Goal: Task Accomplishment & Management: Manage account settings

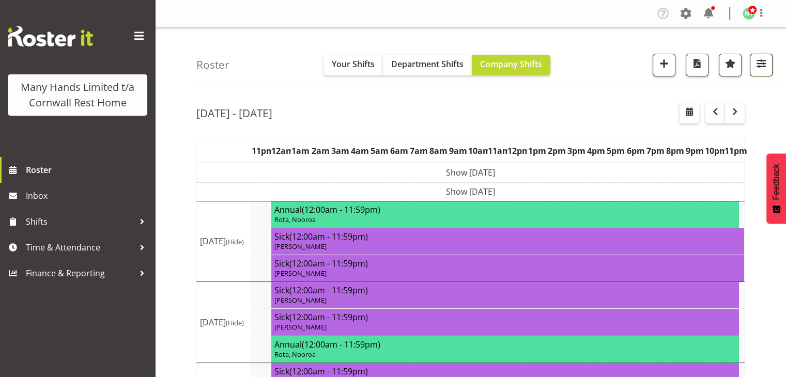
click at [769, 68] on button "button" at bounding box center [760, 65] width 23 height 23
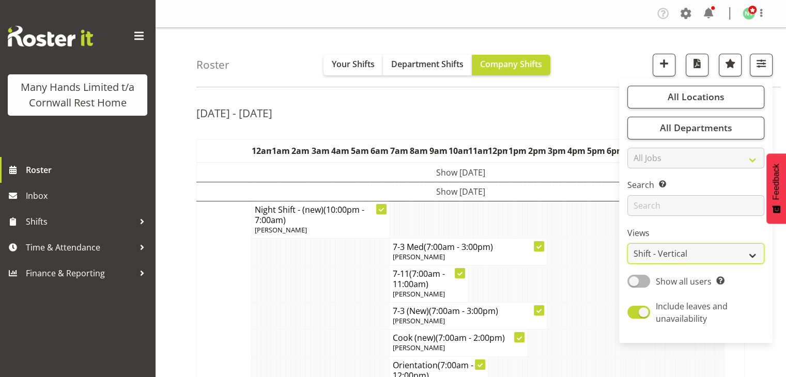
click at [746, 256] on select "Staff Role Shift - Horizontal Shift - Vertical Staff - Location" at bounding box center [695, 253] width 137 height 21
select select "staff"
click at [628, 243] on select "Staff Role Shift - Horizontal Shift - Vertical Staff - Location" at bounding box center [695, 253] width 137 height 21
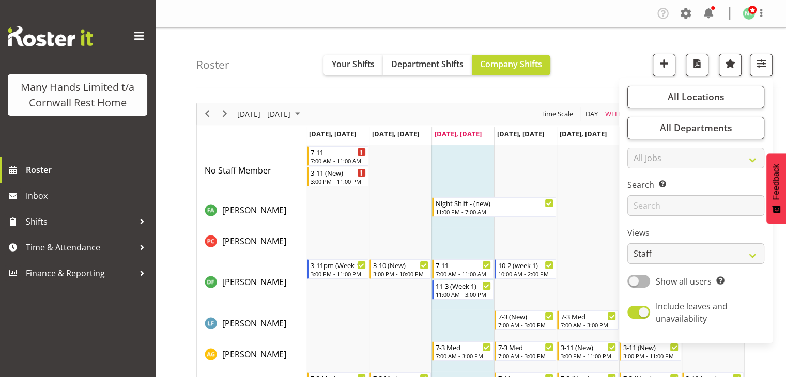
click at [585, 55] on div "Roster Your Shifts Department Shifts Company Shifts All Locations Clear [GEOGRA…" at bounding box center [488, 57] width 584 height 59
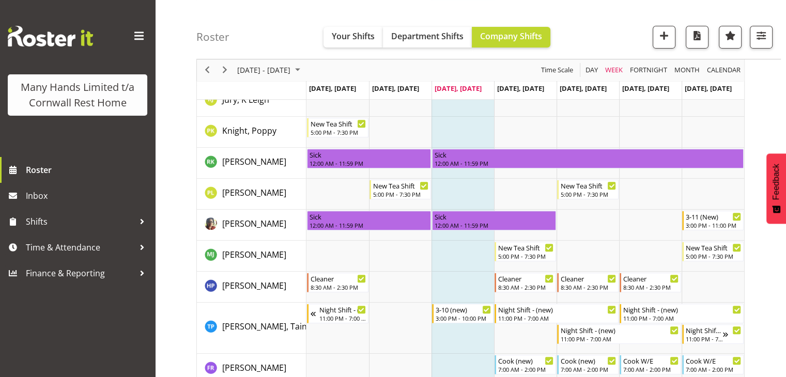
scroll to position [405, 0]
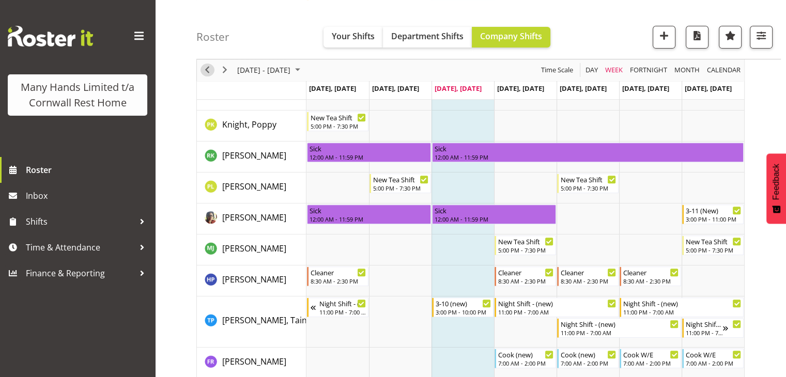
click at [209, 70] on span "Previous" at bounding box center [207, 70] width 12 height 13
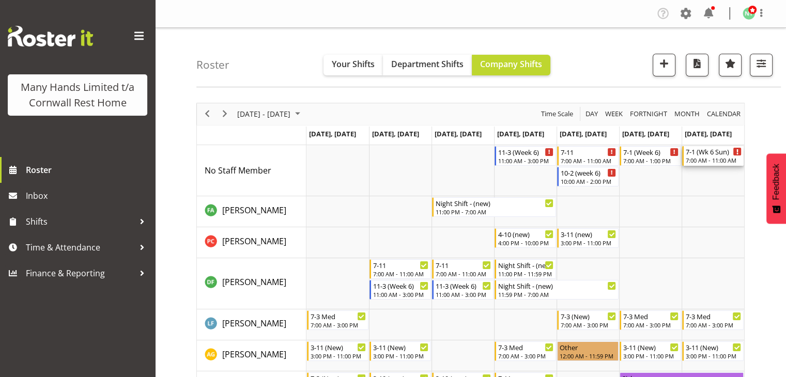
click at [690, 151] on div "7-1 (Wk 6 Sun)" at bounding box center [713, 151] width 56 height 10
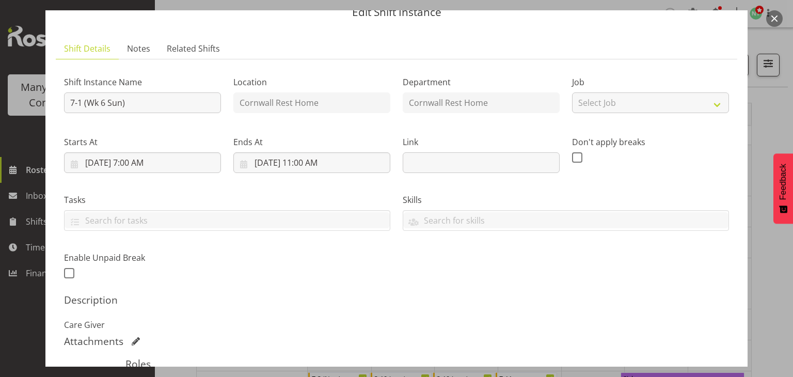
scroll to position [50, 0]
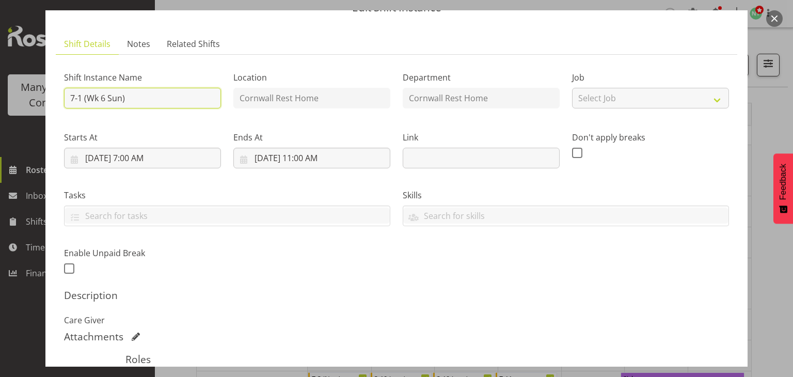
click at [81, 97] on input "7-1 (Wk 6 Sun)" at bounding box center [142, 98] width 157 height 21
type input "7-12 (Wk 6 Sun)"
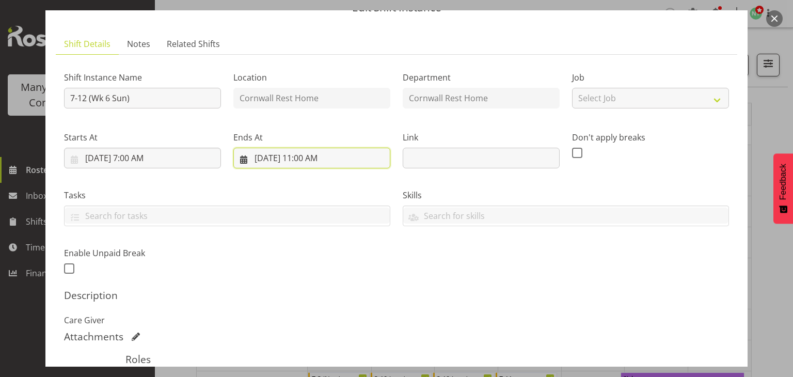
click at [298, 158] on input "[DATE] 11:00 AM" at bounding box center [311, 158] width 157 height 21
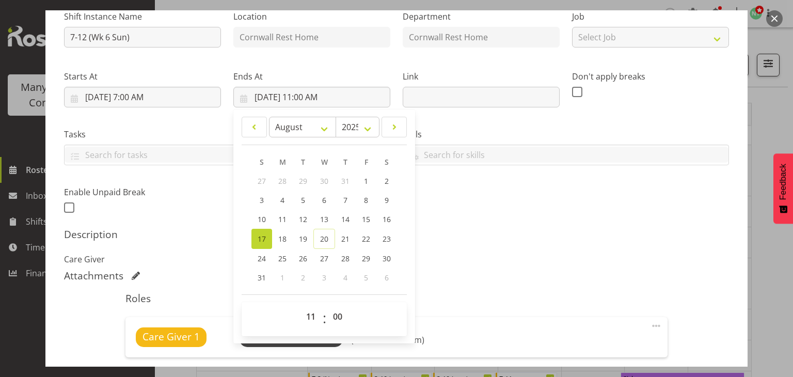
scroll to position [143, 0]
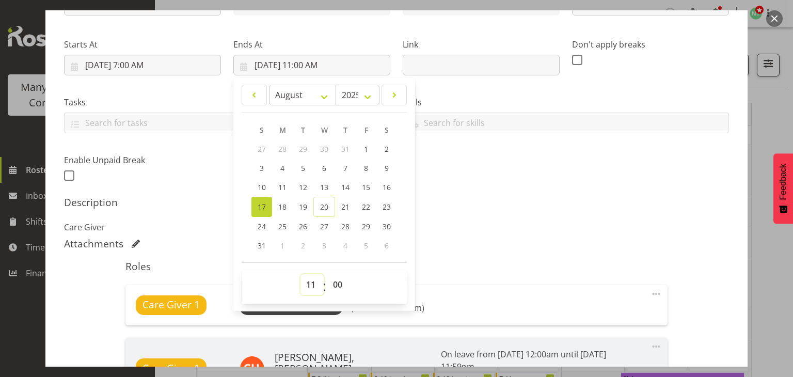
click at [308, 285] on select "00 01 02 03 04 05 06 07 08 09 10 11 12 13 14 15 16 17 18 19 20 21 22 23" at bounding box center [312, 284] width 23 height 21
select select "12"
click at [301, 274] on select "00 01 02 03 04 05 06 07 08 09 10 11 12 13 14 15 16 17 18 19 20 21 22 23" at bounding box center [312, 284] width 23 height 21
type input "[DATE] 12:00 PM"
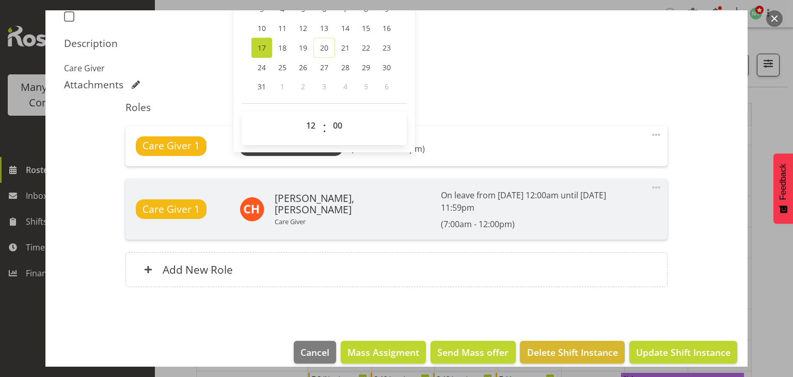
click at [650, 331] on footer "Cancel Mass Assigment Send Mass offer Delete Shift Instance Update Shift Instan…" at bounding box center [396, 355] width 702 height 49
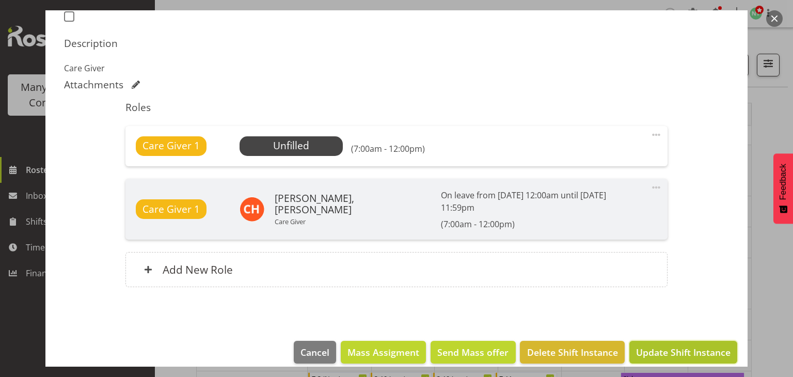
click at [649, 346] on span "Update Shift Instance" at bounding box center [683, 352] width 95 height 13
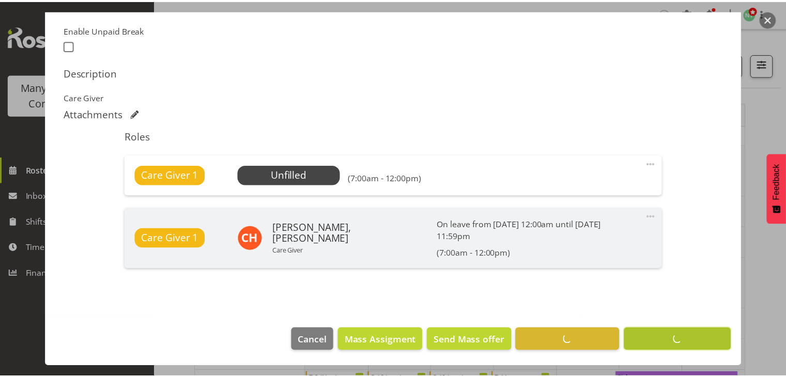
scroll to position [260, 0]
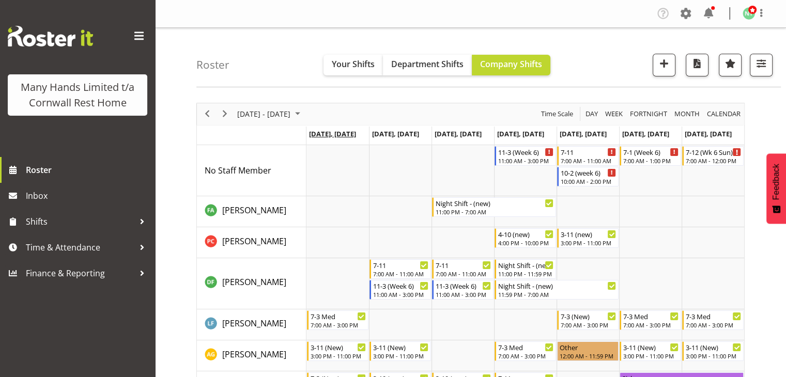
click at [343, 136] on span "[DATE], [DATE]" at bounding box center [332, 133] width 47 height 9
click at [229, 112] on span "Next" at bounding box center [224, 113] width 12 height 13
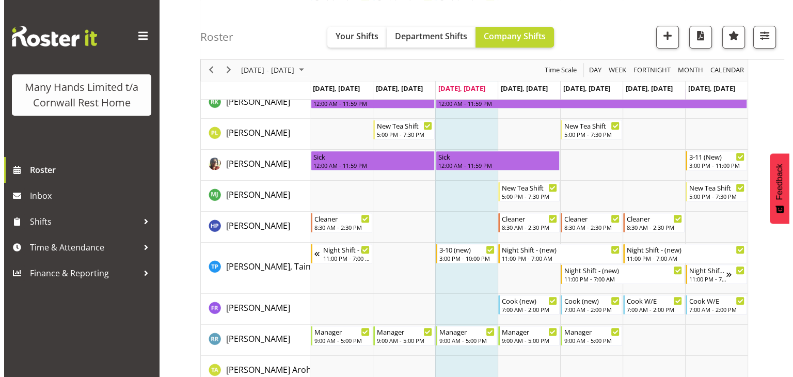
scroll to position [453, 0]
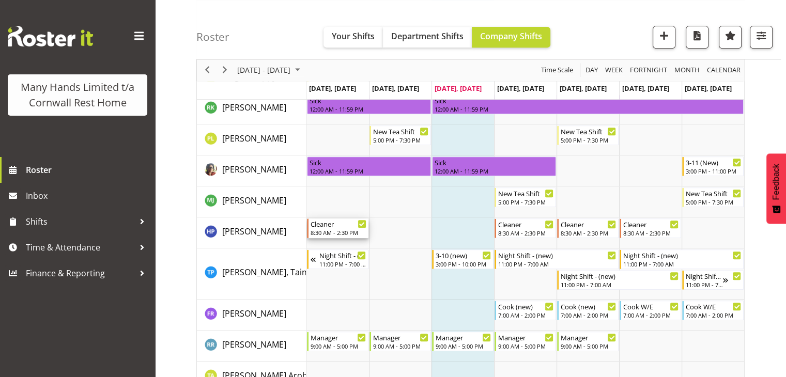
click at [326, 227] on div "Cleaner" at bounding box center [338, 223] width 56 height 10
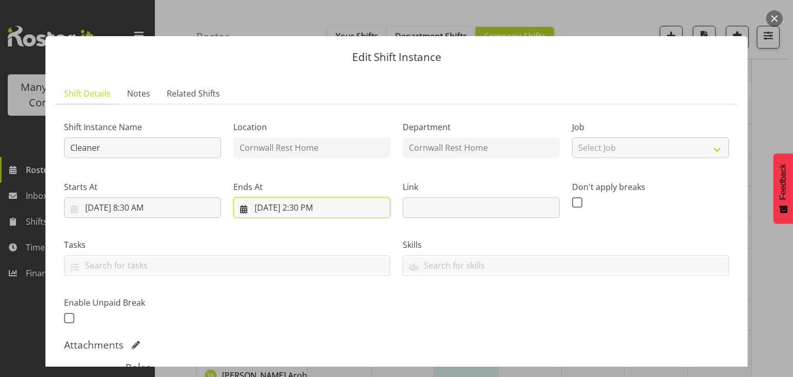
click at [302, 208] on input "[DATE] 2:30 PM" at bounding box center [311, 207] width 157 height 21
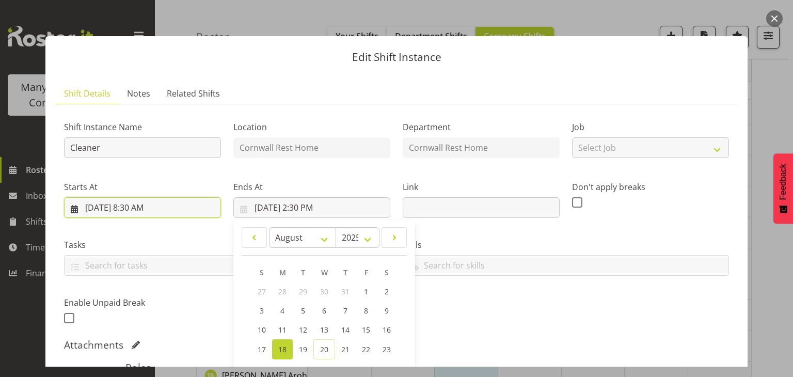
click at [130, 208] on input "[DATE] 8:30 AM" at bounding box center [142, 207] width 157 height 21
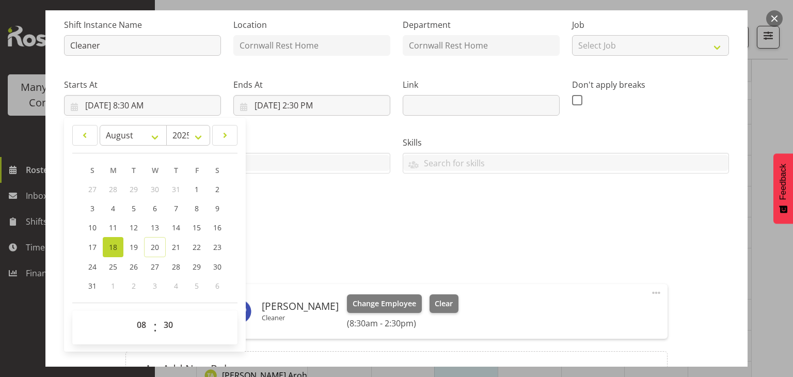
scroll to position [105, 0]
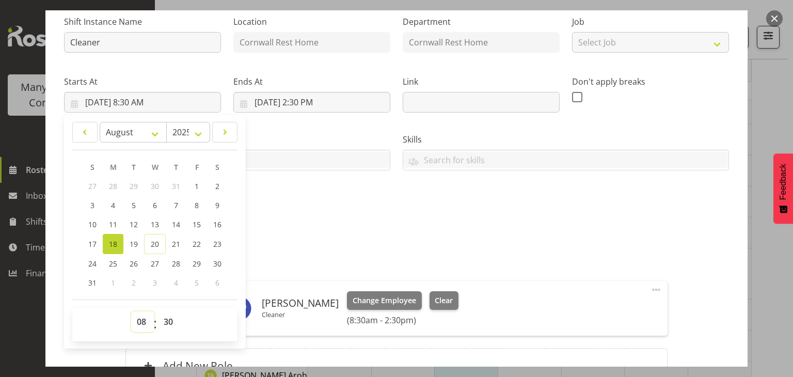
click at [141, 322] on select "00 01 02 03 04 05 06 07 08 09 10 11 12 13 14 15 16 17 18 19 20 21 22 23" at bounding box center [142, 321] width 23 height 21
select select "7"
click at [131, 311] on select "00 01 02 03 04 05 06 07 08 09 10 11 12 13 14 15 16 17 18 19 20 21 22 23" at bounding box center [142, 321] width 23 height 21
type input "[DATE] 7:30 AM"
click at [164, 318] on select "00 01 02 03 04 05 06 07 08 09 10 11 12 13 14 15 16 17 18 19 20 21 22 23 24 25 2…" at bounding box center [169, 321] width 23 height 21
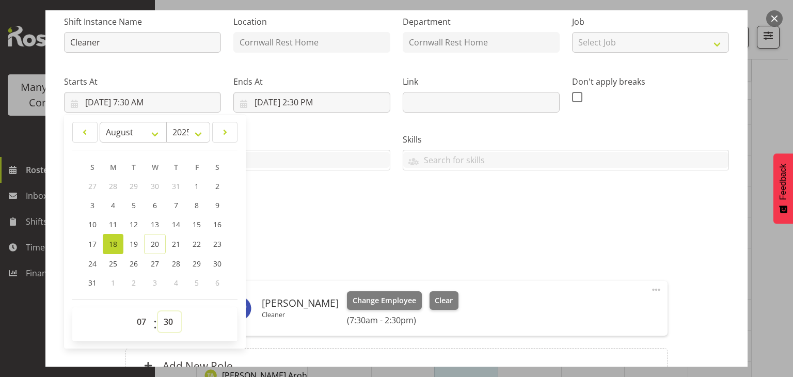
select select "0"
click at [158, 311] on select "00 01 02 03 04 05 06 07 08 09 10 11 12 13 14 15 16 17 18 19 20 21 22 23 24 25 2…" at bounding box center [169, 321] width 23 height 21
type input "[DATE] 7:00 AM"
click at [296, 101] on input "[DATE] 2:30 PM" at bounding box center [311, 102] width 157 height 21
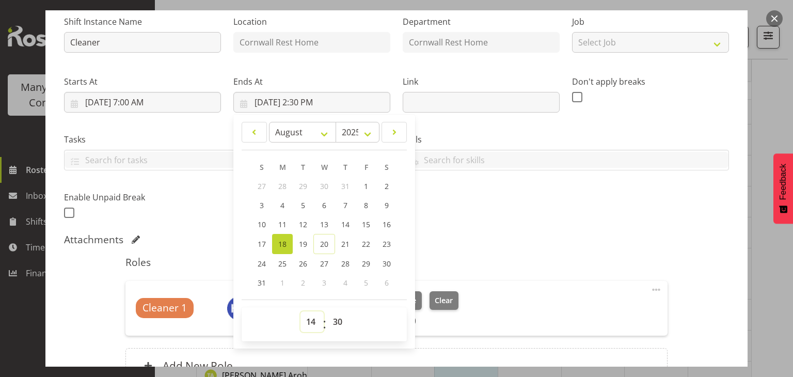
click at [307, 319] on select "00 01 02 03 04 05 06 07 08 09 10 11 12 13 14 15 16 17 18 19 20 21 22 23" at bounding box center [312, 321] width 23 height 21
select select "12"
click at [301, 311] on select "00 01 02 03 04 05 06 07 08 09 10 11 12 13 14 15 16 17 18 19 20 21 22 23" at bounding box center [312, 321] width 23 height 21
type input "[DATE] 12:30 PM"
click at [310, 104] on input "[DATE] 12:30 PM" at bounding box center [311, 102] width 157 height 21
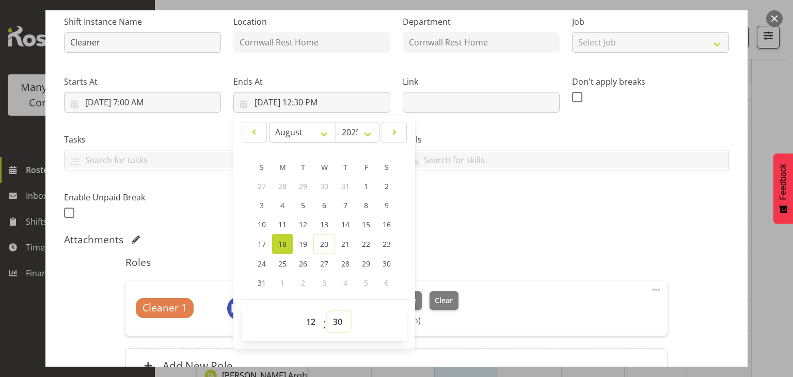
click at [336, 313] on select "00 01 02 03 04 05 06 07 08 09 10 11 12 13 14 15 16 17 18 19 20 21 22 23 24 25 2…" at bounding box center [338, 321] width 23 height 21
select select "0"
click at [327, 311] on select "00 01 02 03 04 05 06 07 08 09 10 11 12 13 14 15 16 17 18 19 20 21 22 23 24 25 2…" at bounding box center [338, 321] width 23 height 21
type input "[DATE] 12:00 PM"
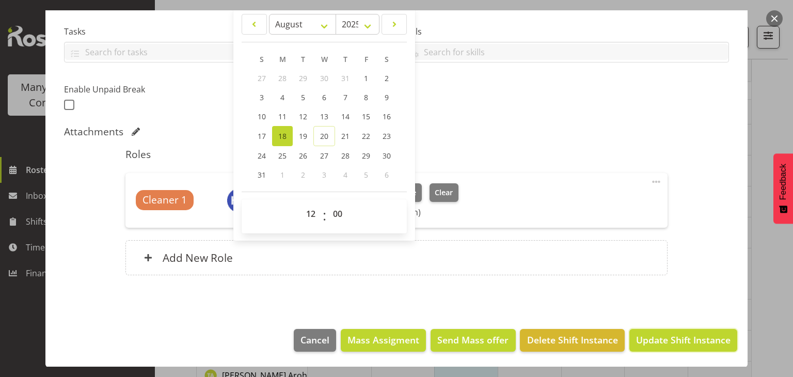
click at [655, 335] on span "Update Shift Instance" at bounding box center [683, 339] width 95 height 13
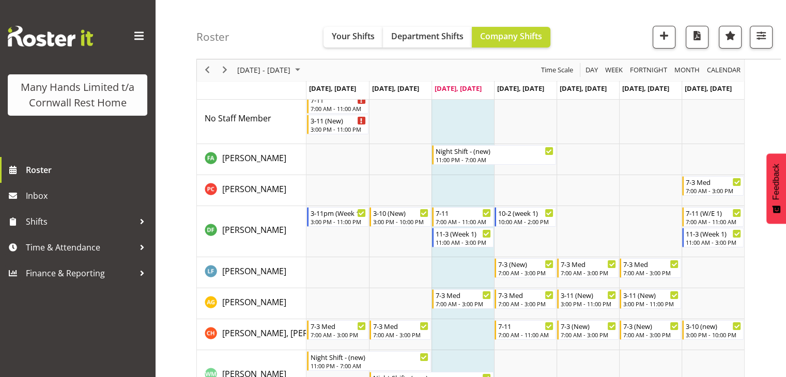
scroll to position [0, 0]
